Goal: Register for event/course

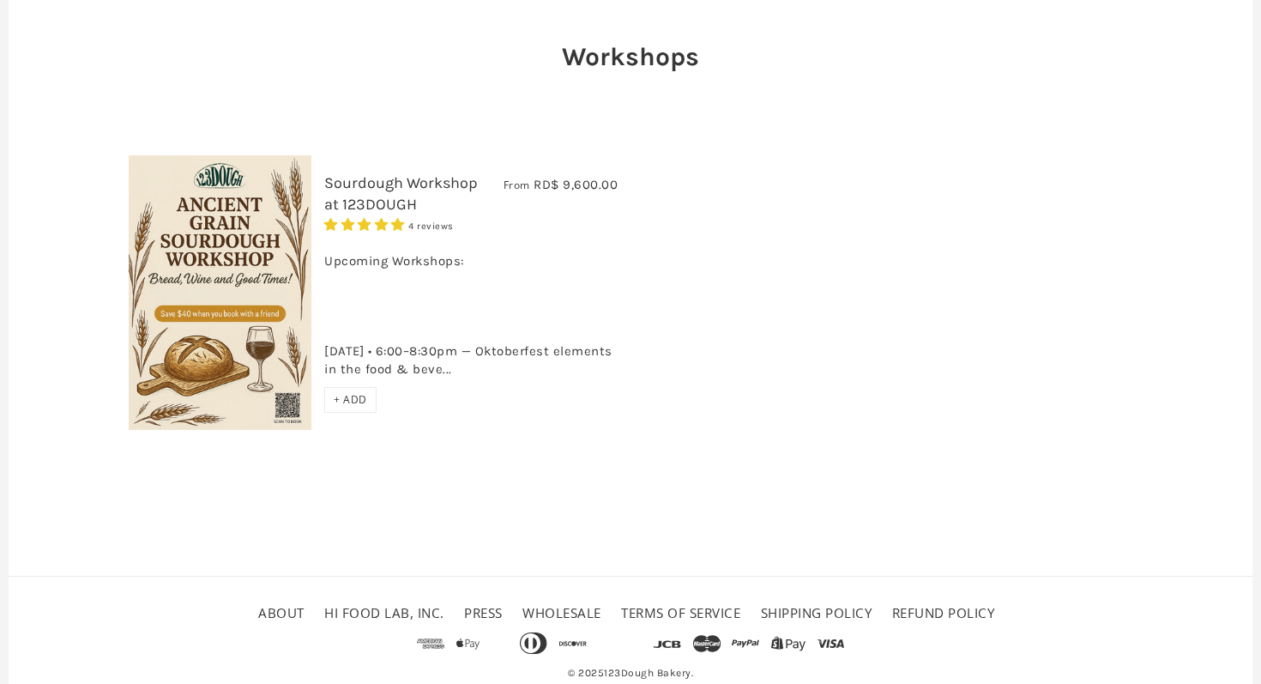
scroll to position [209, 0]
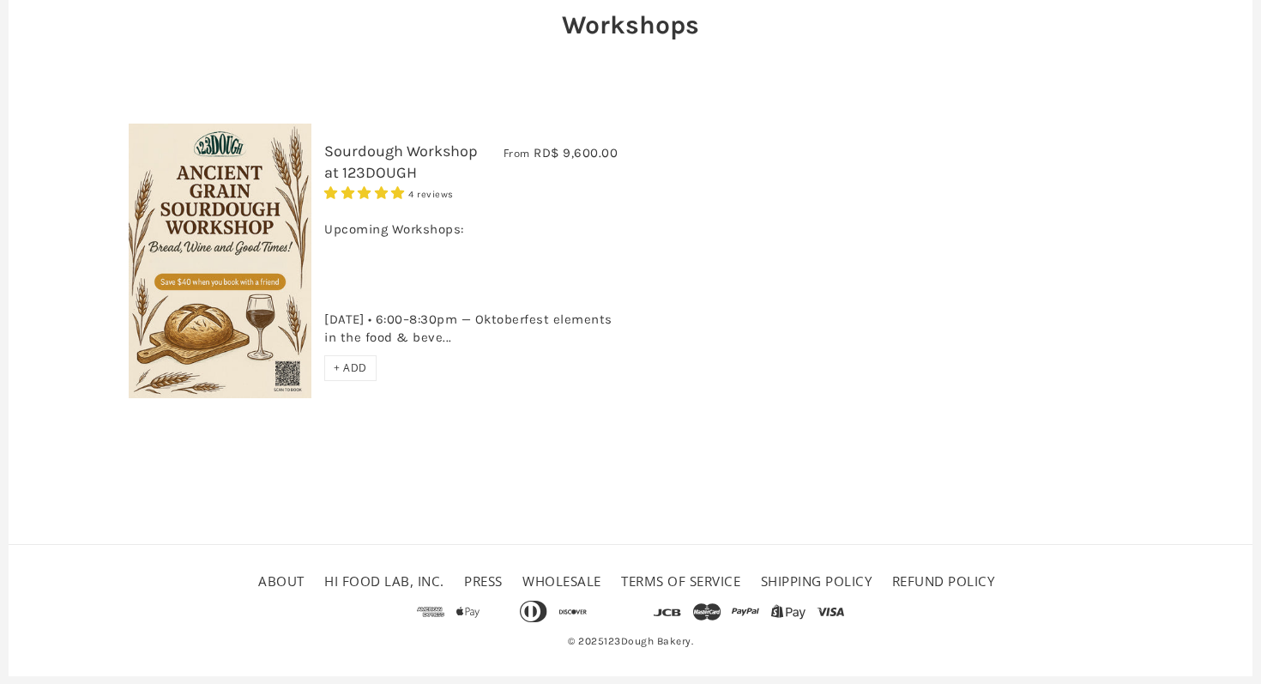
click at [227, 239] on img at bounding box center [220, 261] width 183 height 275
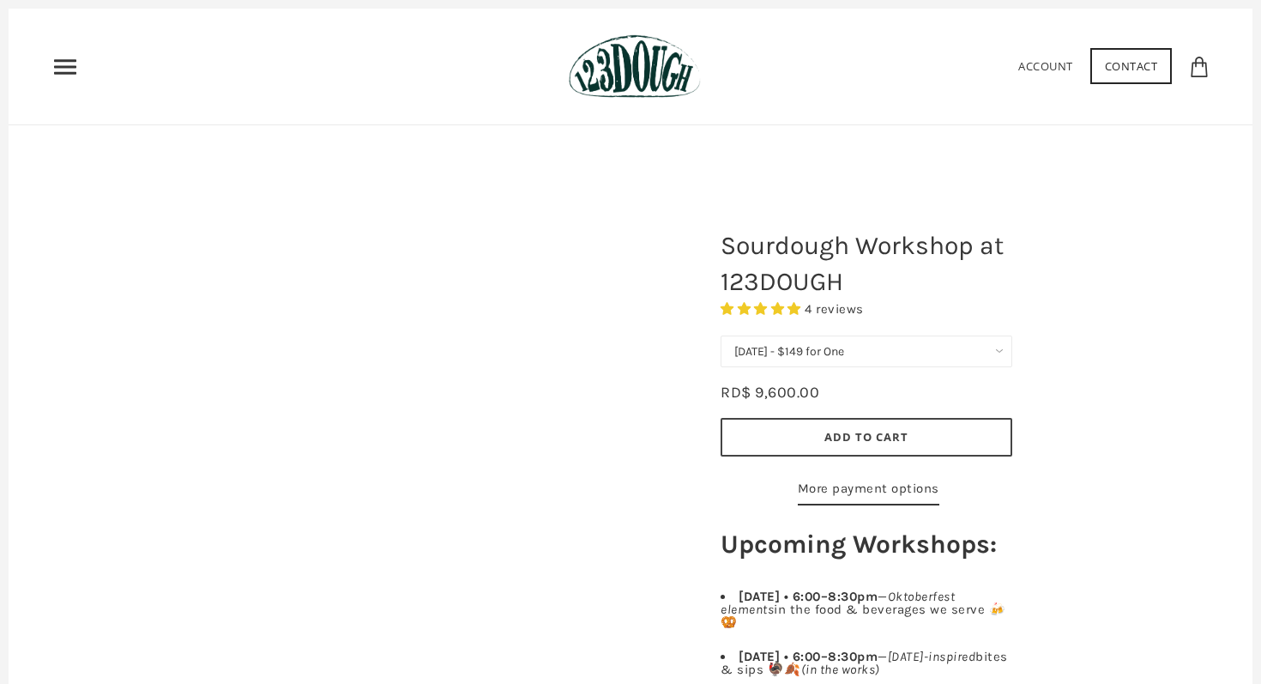
scroll to position [66, 0]
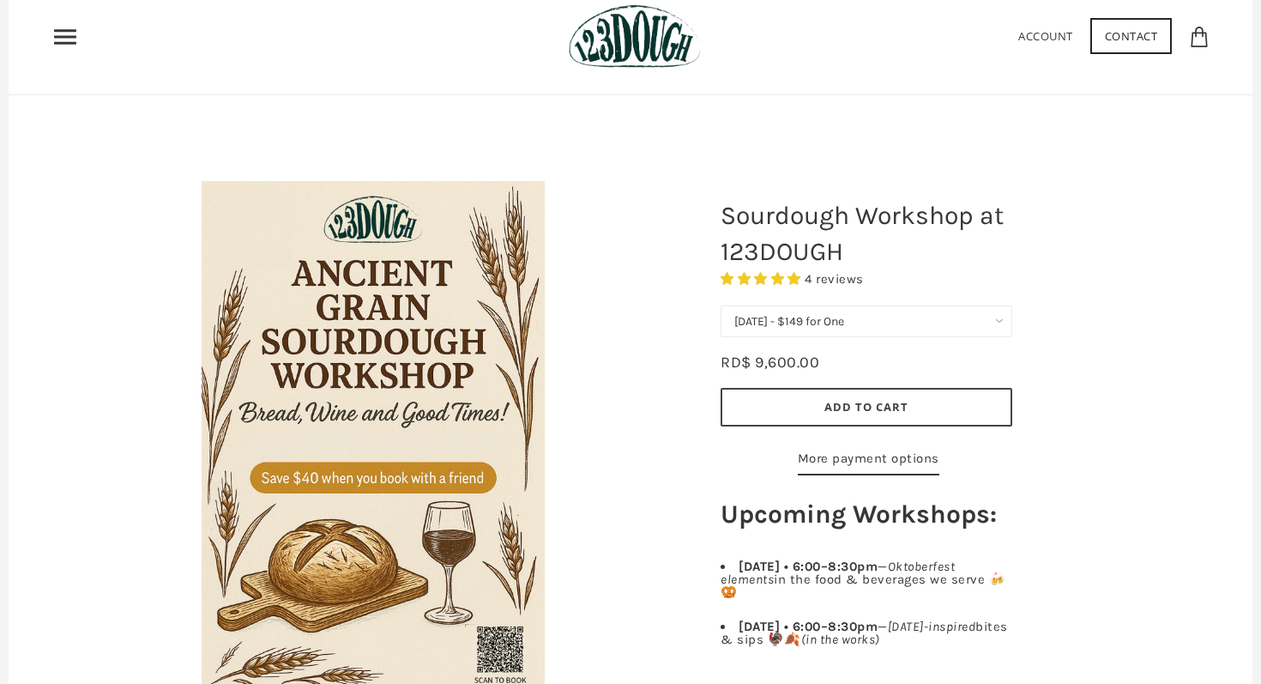
click at [886, 317] on select "[DATE] - $149 for One [DATE] - $258 for Two (Save $40) [DATE] - $149 for One [D…" at bounding box center [867, 321] width 292 height 32
